Goal: Find specific page/section: Find specific page/section

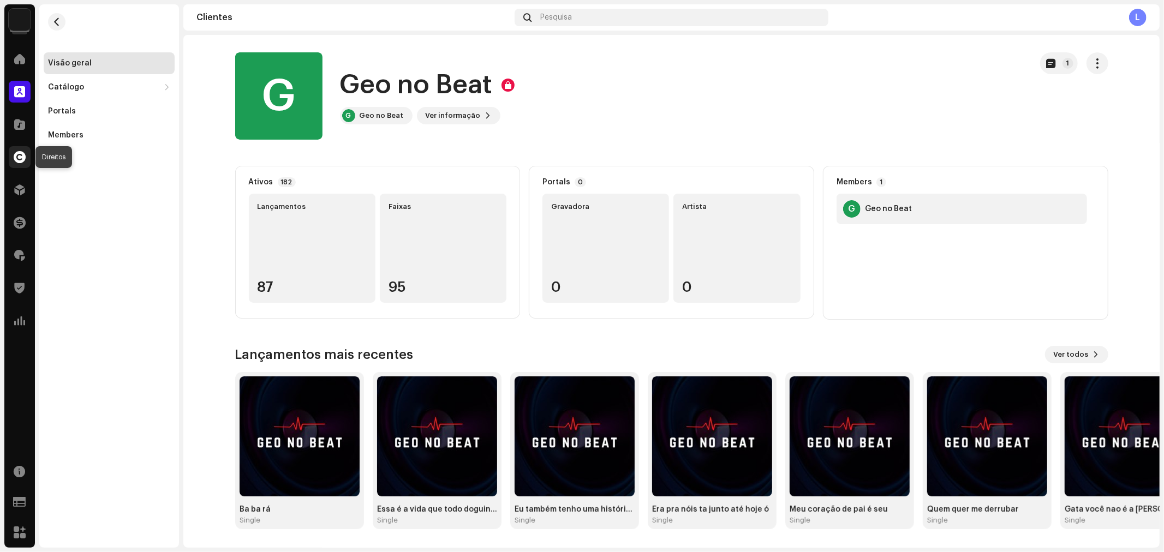
click at [25, 160] on span at bounding box center [20, 157] width 12 height 9
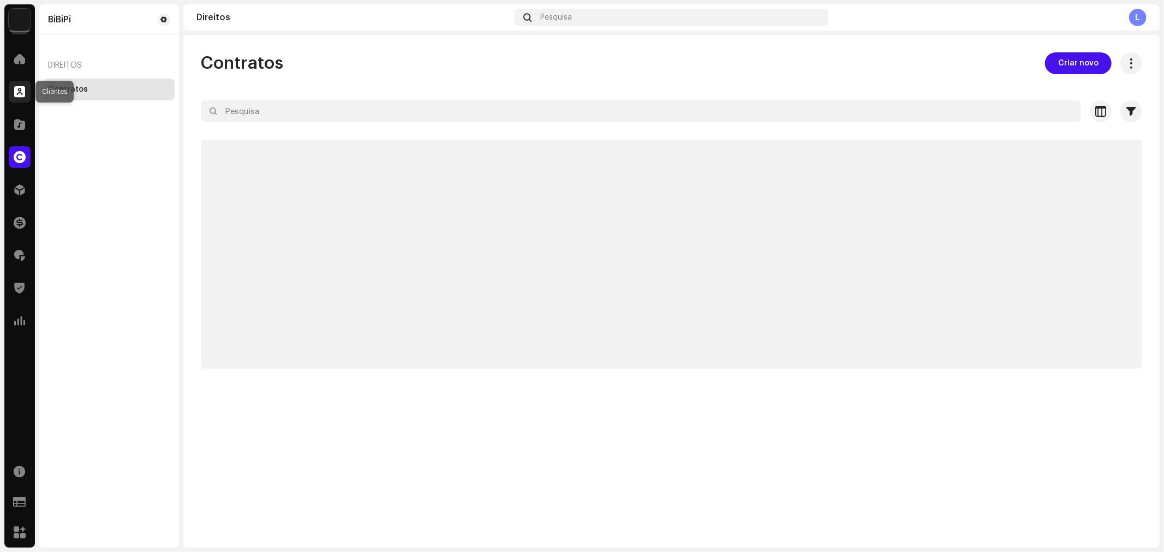
click at [20, 92] on span at bounding box center [19, 91] width 11 height 9
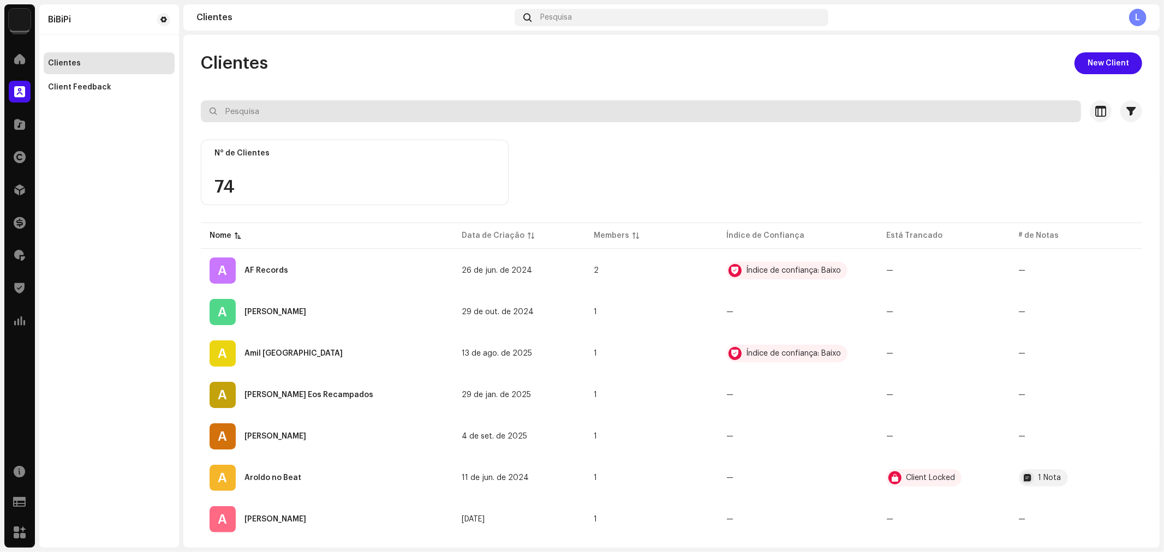
click at [354, 106] on input "text" at bounding box center [641, 111] width 880 height 22
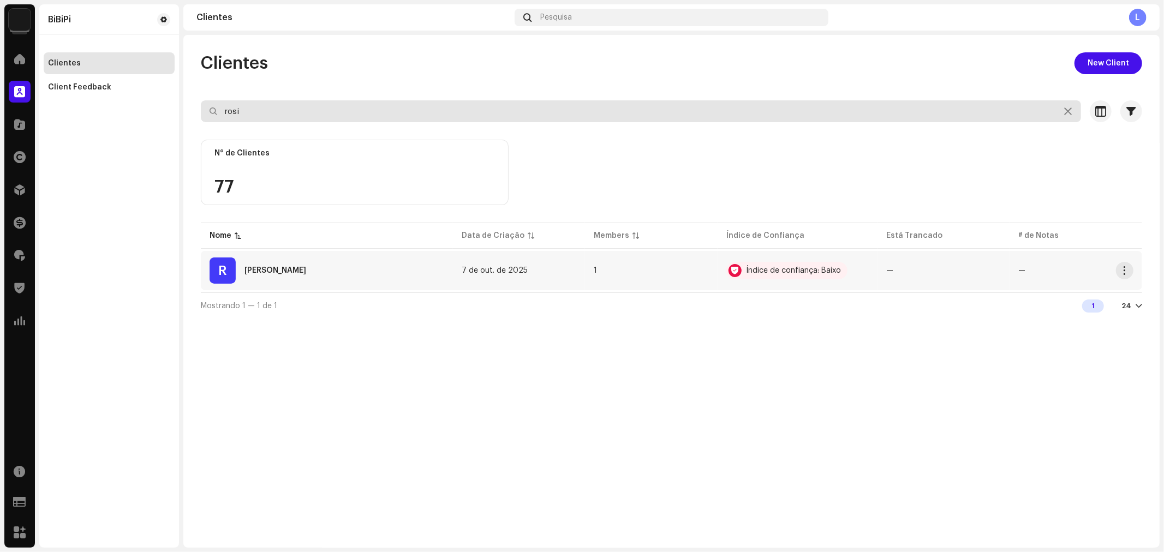
type input "rosi"
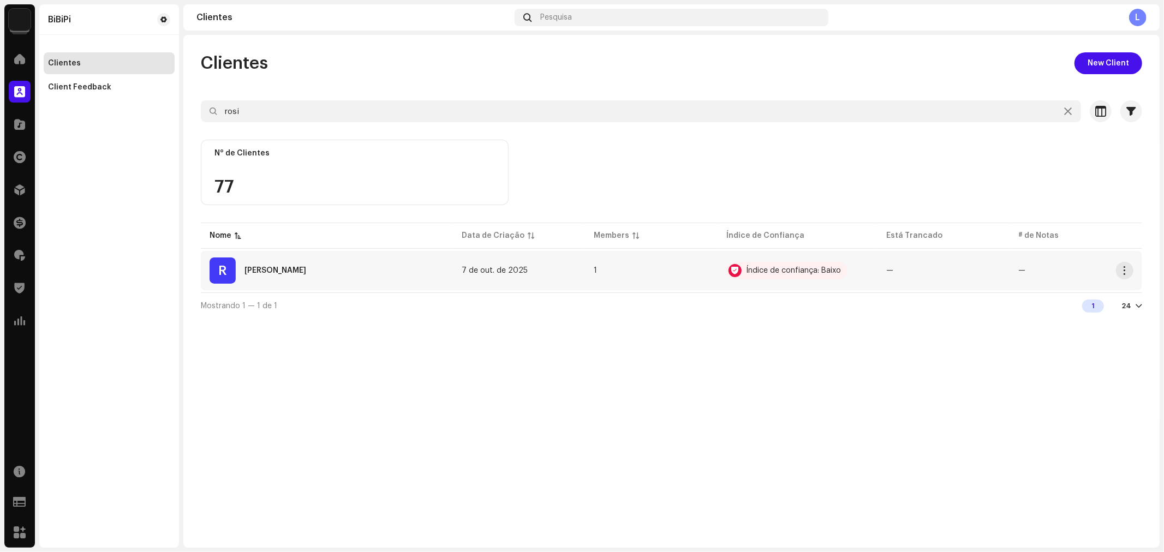
click at [303, 274] on div "R [PERSON_NAME]" at bounding box center [327, 271] width 235 height 26
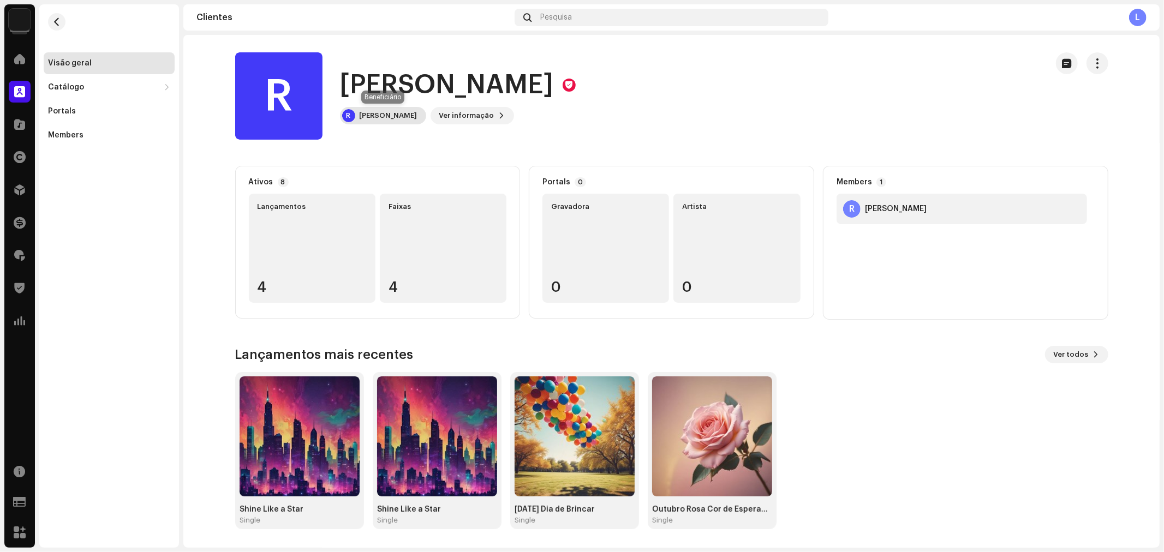
click at [375, 120] on div "R [PERSON_NAME]" at bounding box center [383, 115] width 86 height 17
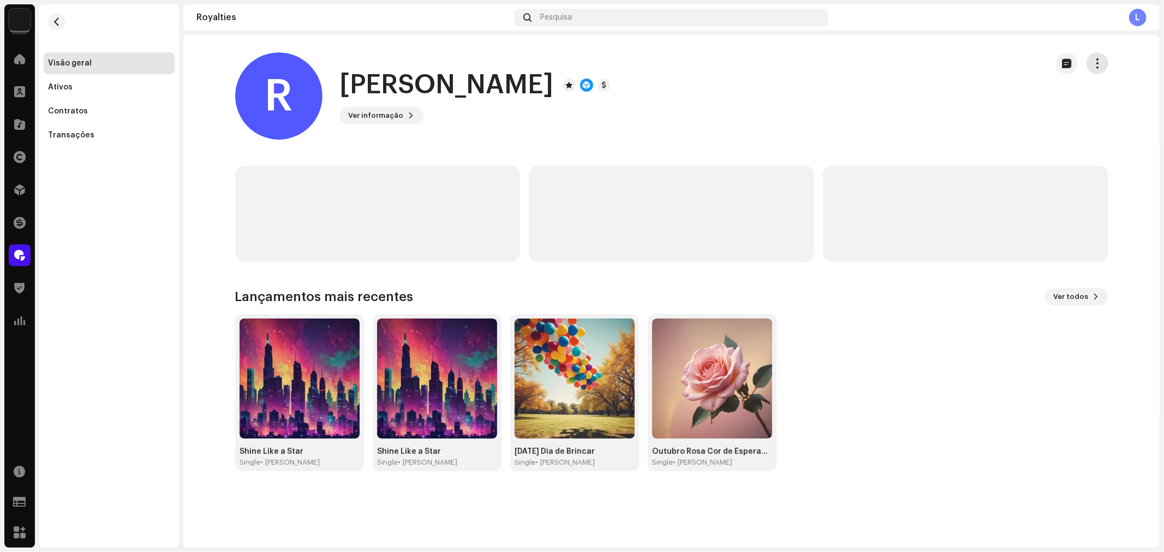
click at [1103, 63] on button "button" at bounding box center [1097, 63] width 22 height 22
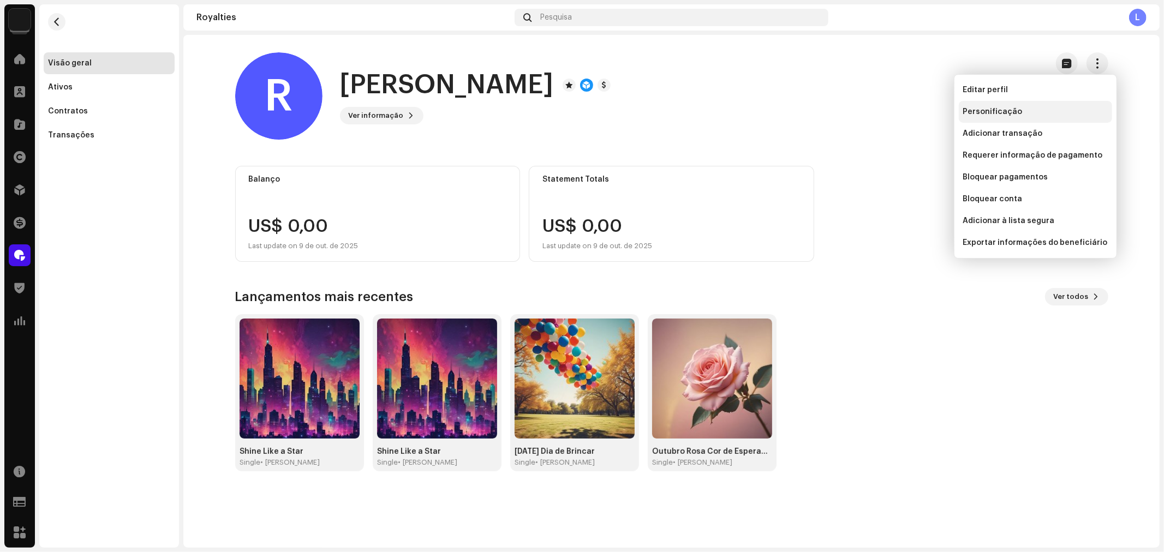
click at [1001, 107] on span "Personificação" at bounding box center [992, 111] width 59 height 9
